Goal: Task Accomplishment & Management: Use online tool/utility

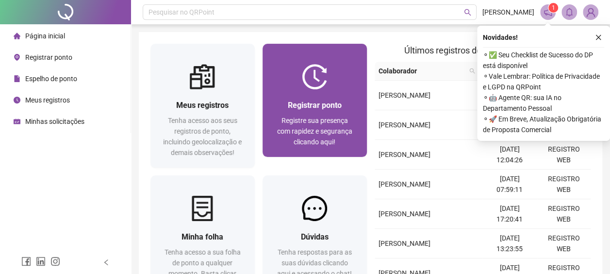
click at [351, 66] on div at bounding box center [314, 76] width 104 height 25
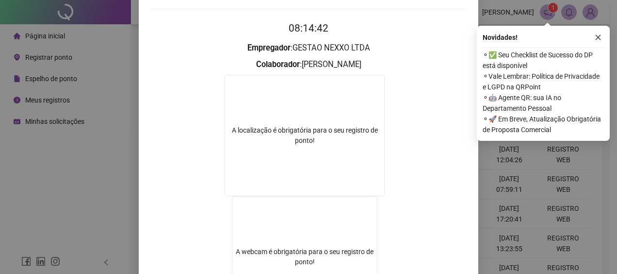
scroll to position [97, 0]
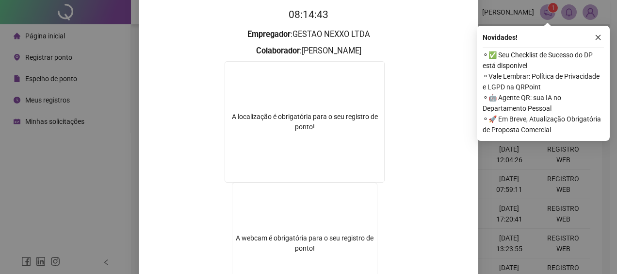
click at [603, 153] on div "Registro de ponto web 08:14:43 Empregador : GESTAO NEXXO LTDA Colaborador : [PE…" at bounding box center [308, 137] width 617 height 274
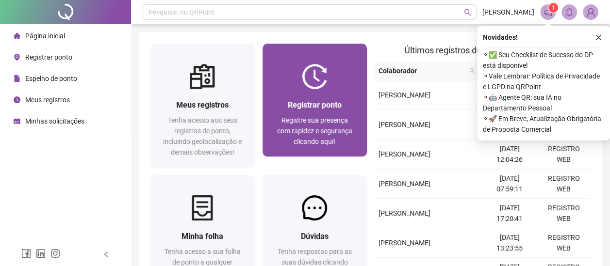
click at [317, 94] on div "Registrar ponto Registre sua presença com rapidez e segurança clicando aqui!" at bounding box center [314, 122] width 104 height 67
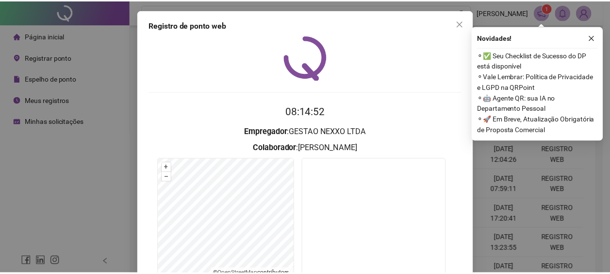
scroll to position [83, 0]
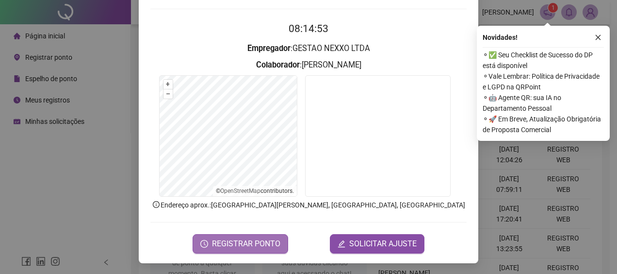
click at [230, 243] on span "REGISTRAR PONTO" at bounding box center [246, 244] width 68 height 12
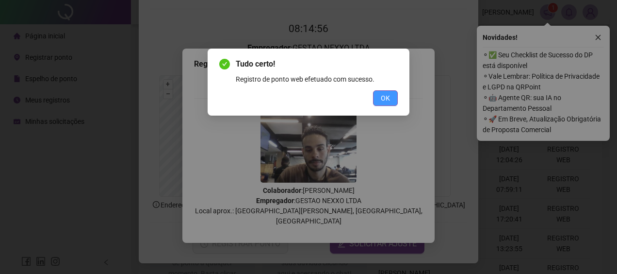
click at [382, 103] on span "OK" at bounding box center [385, 98] width 9 height 11
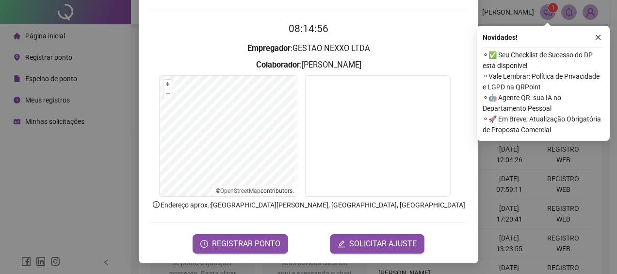
click at [504, 193] on div "Registro de ponto web 08:14:56 Empregador : GESTAO NEXXO LTDA Colaborador : [PE…" at bounding box center [308, 137] width 617 height 274
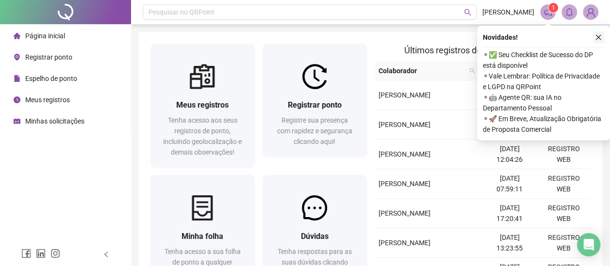
click at [593, 34] on button "button" at bounding box center [598, 38] width 12 height 12
